Goal: Navigation & Orientation: Find specific page/section

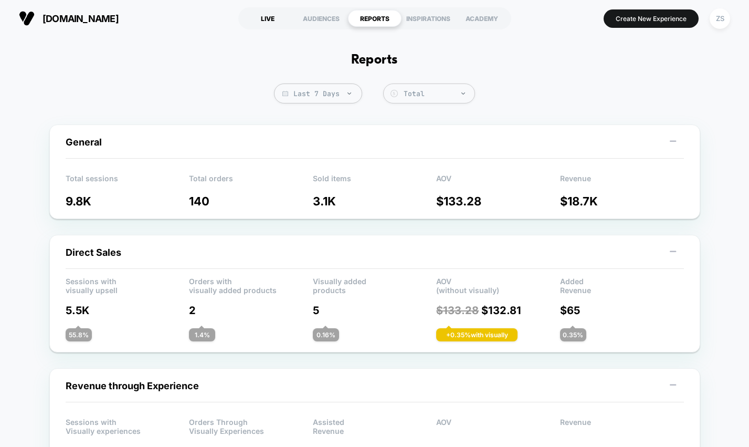
click at [270, 23] on div "LIVE" at bounding box center [268, 18] width 54 height 17
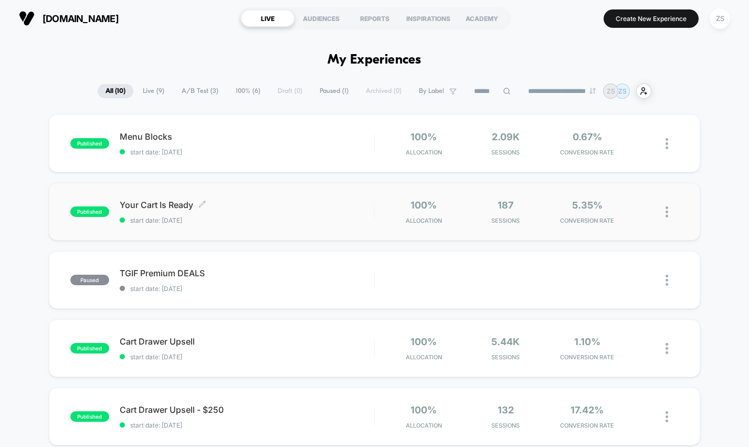
click at [325, 198] on div "published Your Cart Is Ready Click to edit experience details Click to edit exp…" at bounding box center [374, 212] width 651 height 58
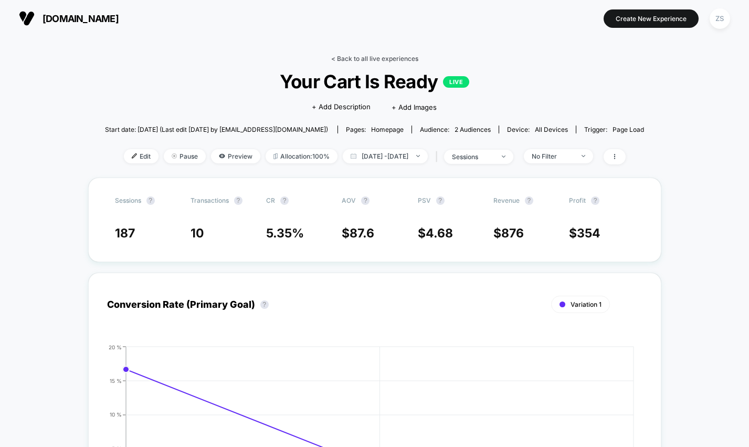
click at [370, 56] on link "< Back to all live experiences" at bounding box center [374, 59] width 87 height 8
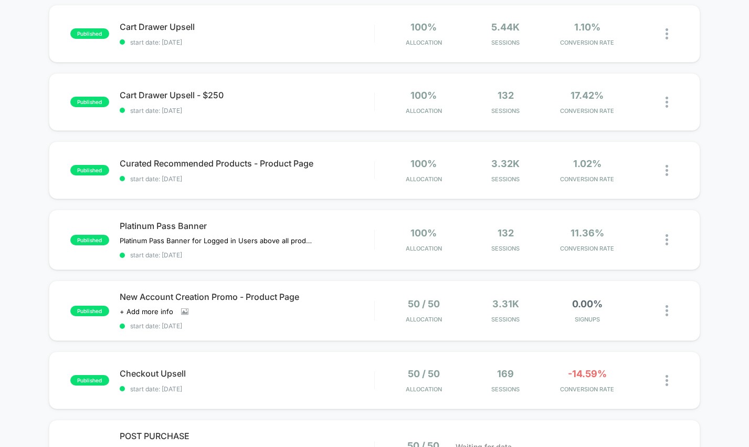
scroll to position [490, 0]
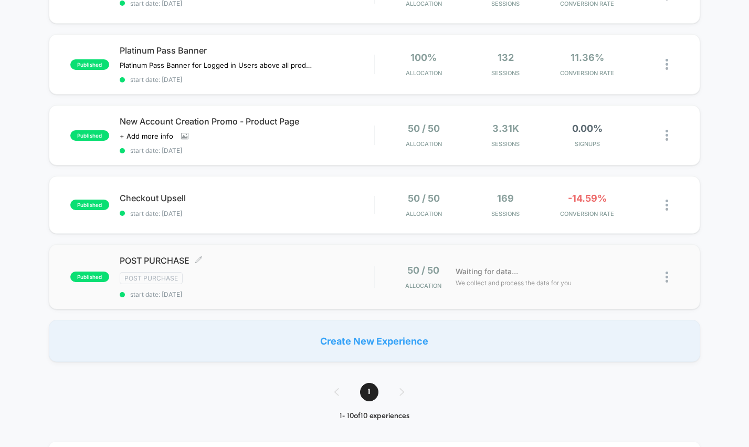
click at [328, 278] on div "Post Purchase" at bounding box center [247, 278] width 255 height 12
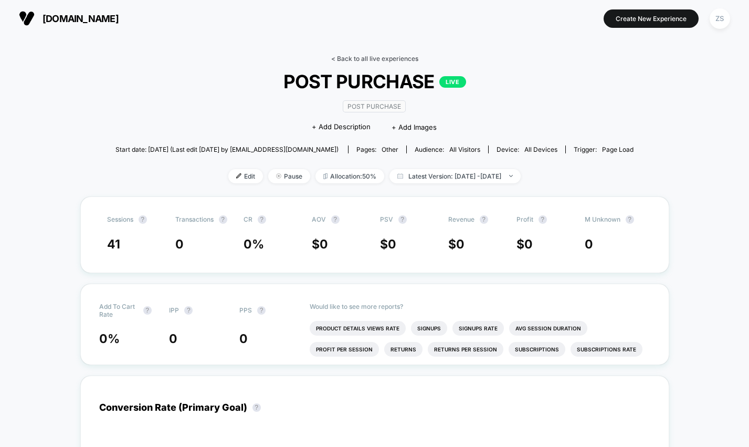
click at [350, 61] on link "< Back to all live experiences" at bounding box center [374, 59] width 87 height 8
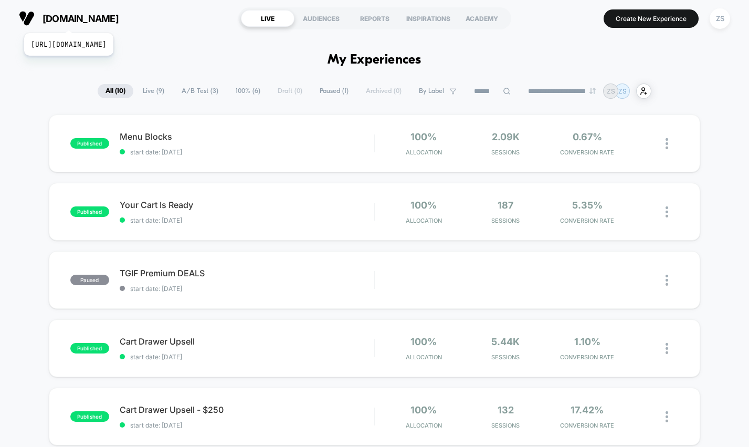
click at [103, 19] on span "[DOMAIN_NAME]" at bounding box center [81, 18] width 76 height 11
